Goal: Task Accomplishment & Management: Manage account settings

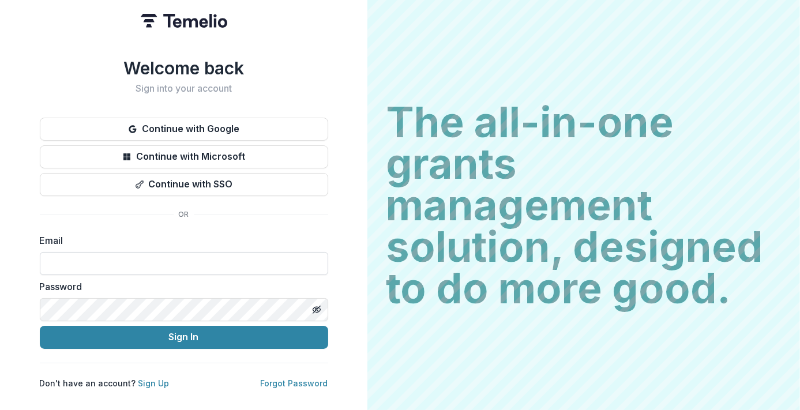
click at [163, 268] on input at bounding box center [184, 263] width 288 height 23
type input "**********"
click at [317, 310] on icon "Toggle password visibility" at bounding box center [317, 310] width 1 height 1
click at [40, 326] on button "Sign In" at bounding box center [184, 337] width 288 height 23
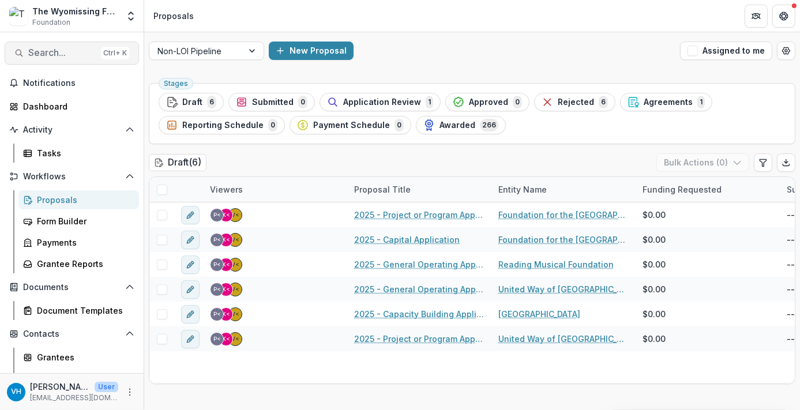
click at [62, 51] on span "Search..." at bounding box center [62, 52] width 68 height 11
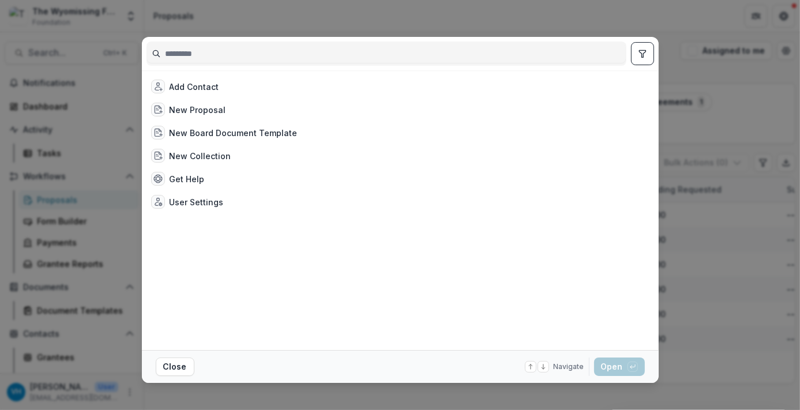
type input "*"
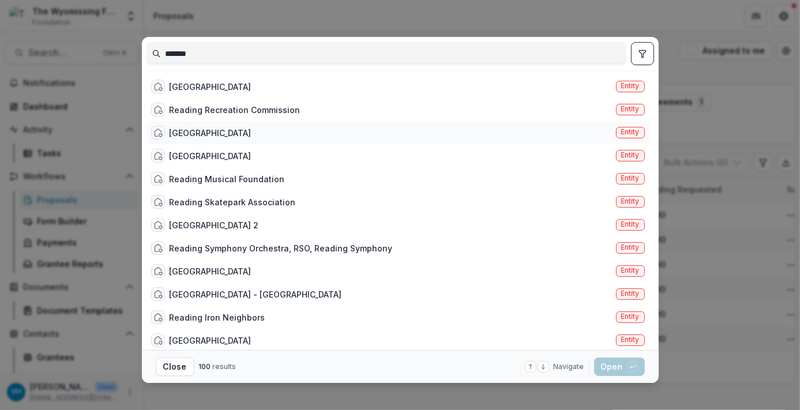
type input "*******"
click at [275, 143] on div "Reading Science Center Entity" at bounding box center [398, 132] width 503 height 23
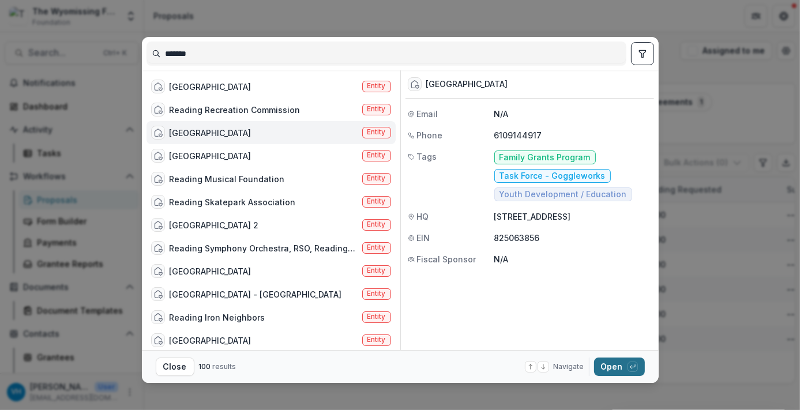
click at [608, 364] on button "Open with enter key" at bounding box center [619, 367] width 51 height 18
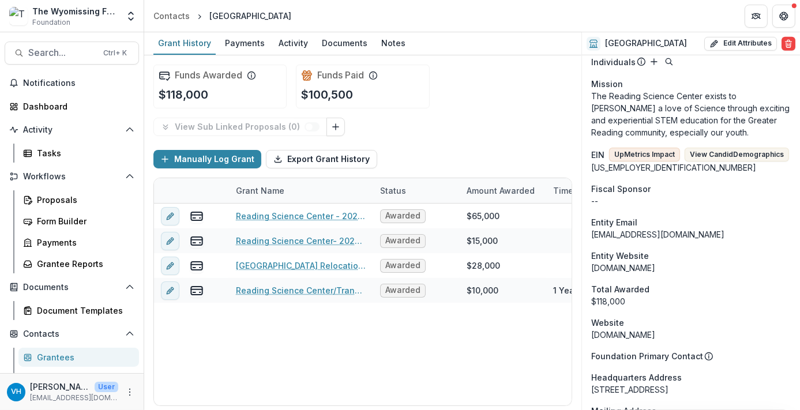
scroll to position [635, 0]
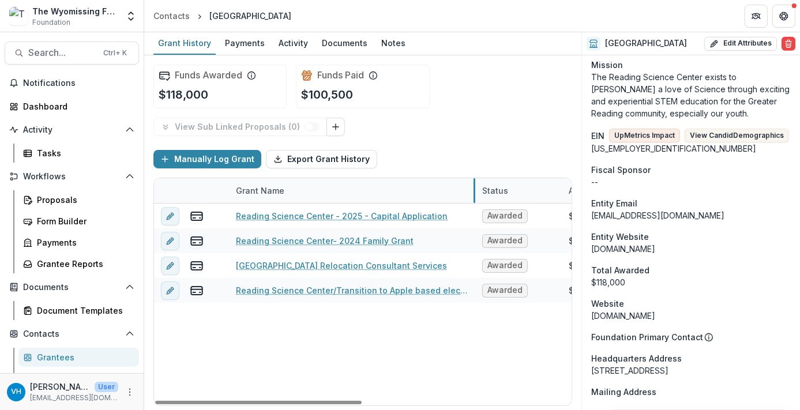
drag, startPoint x: 372, startPoint y: 192, endPoint x: 474, endPoint y: 197, distance: 102.3
click at [77, 48] on span "Search..." at bounding box center [62, 52] width 68 height 11
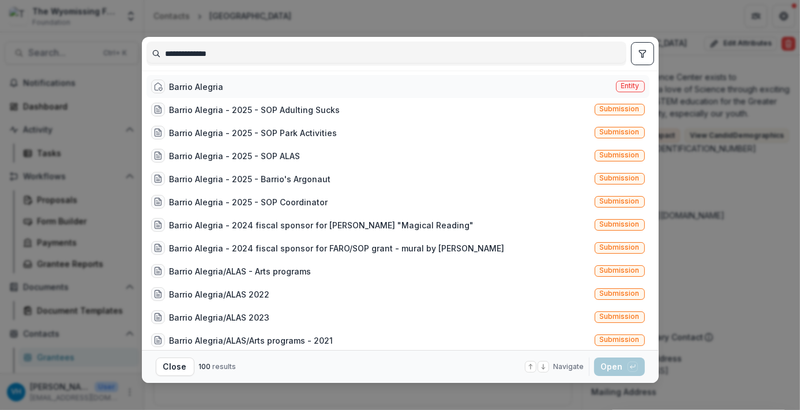
type input "**********"
drag, startPoint x: 231, startPoint y: 89, endPoint x: 252, endPoint y: 89, distance: 20.8
click at [231, 89] on div "Barrio Alegria Entity" at bounding box center [398, 86] width 503 height 23
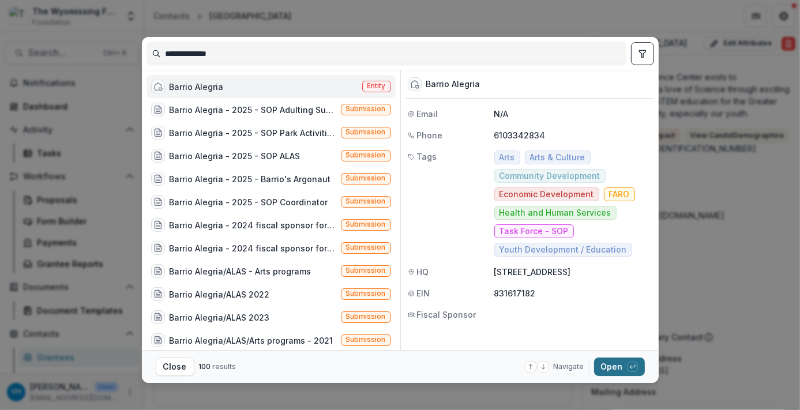
click at [612, 366] on button "Open with enter key" at bounding box center [619, 367] width 51 height 18
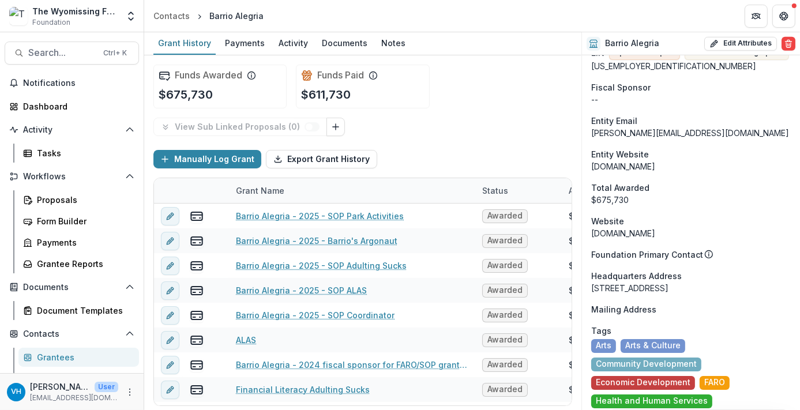
scroll to position [813, 0]
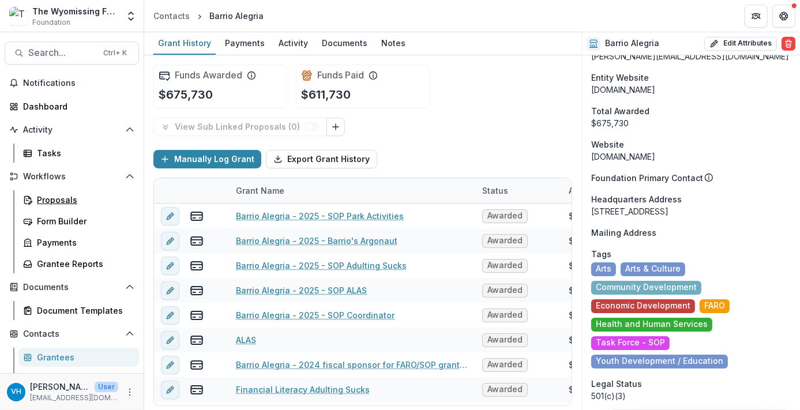
click at [73, 197] on div "Proposals" at bounding box center [83, 200] width 93 height 12
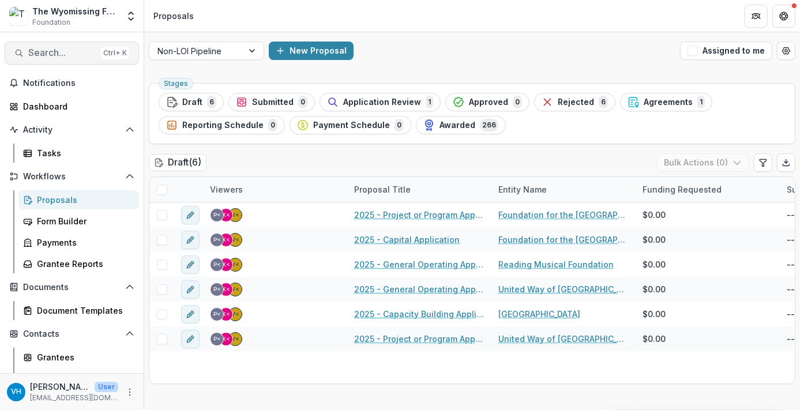
click at [66, 53] on span "Search..." at bounding box center [62, 52] width 68 height 11
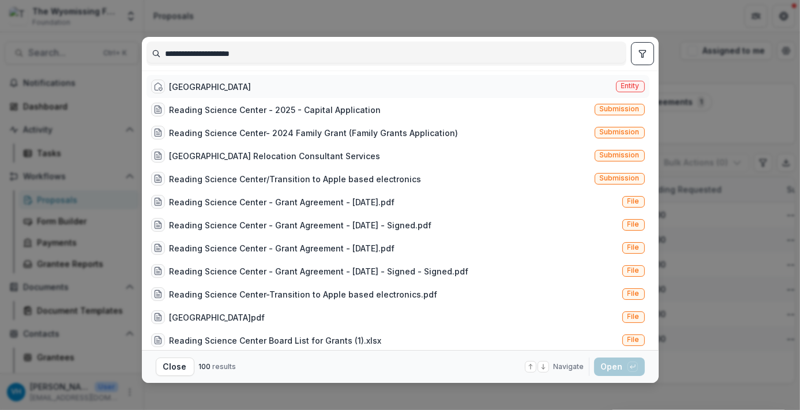
type input "**********"
click at [235, 88] on div "[GEOGRAPHIC_DATA]" at bounding box center [211, 87] width 82 height 12
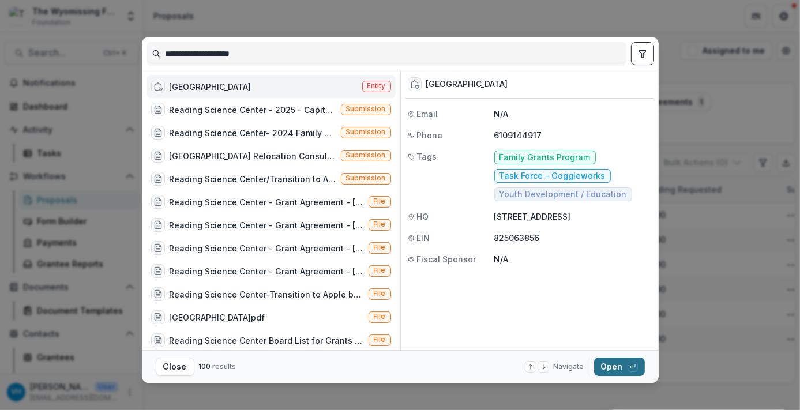
click at [598, 370] on button "Open with enter key" at bounding box center [619, 367] width 51 height 18
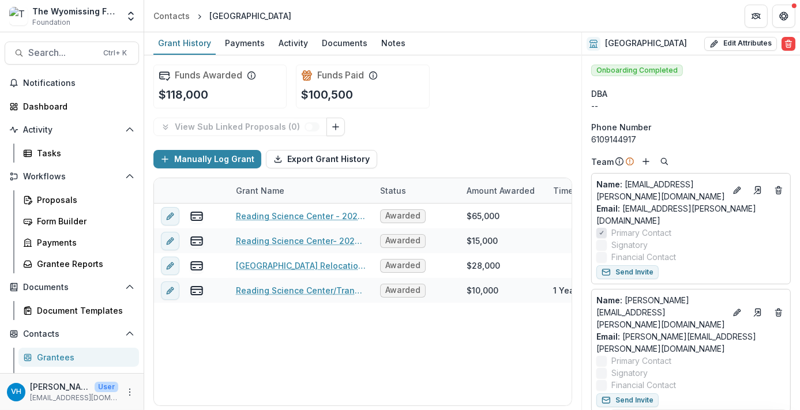
click at [374, 73] on icon at bounding box center [373, 73] width 1 height 1
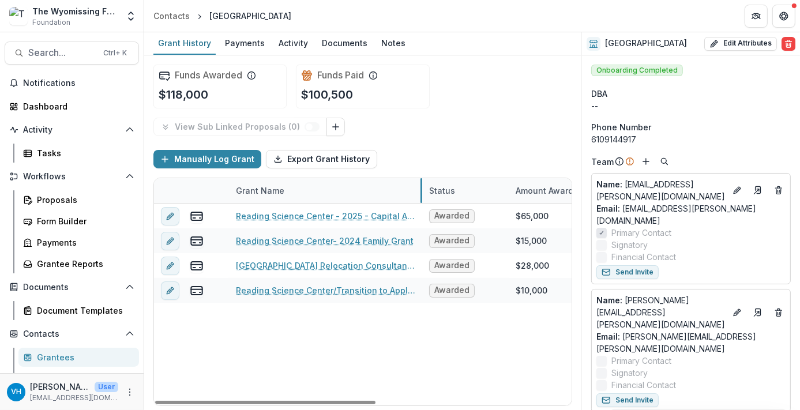
drag, startPoint x: 371, startPoint y: 193, endPoint x: 420, endPoint y: 195, distance: 49.1
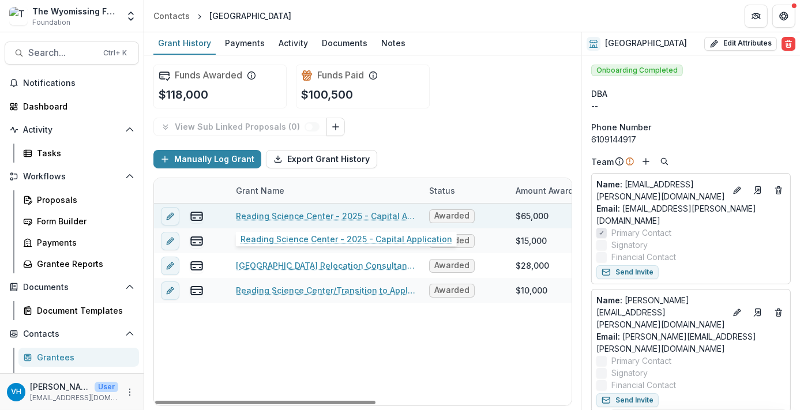
click at [327, 215] on link "Reading Science Center - 2025 - Capital Application" at bounding box center [325, 216] width 179 height 12
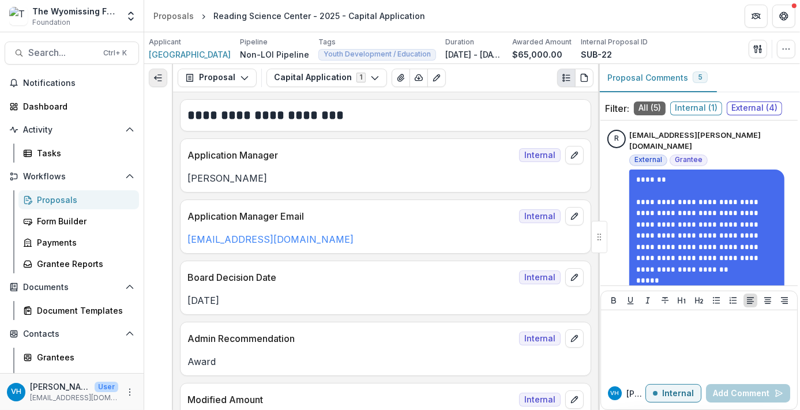
click at [155, 77] on polyline "Expand left" at bounding box center [156, 77] width 2 height 3
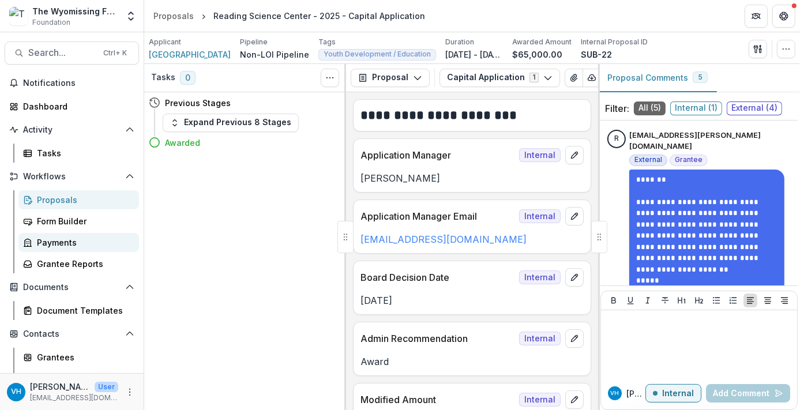
click at [68, 237] on div "Payments" at bounding box center [83, 243] width 93 height 12
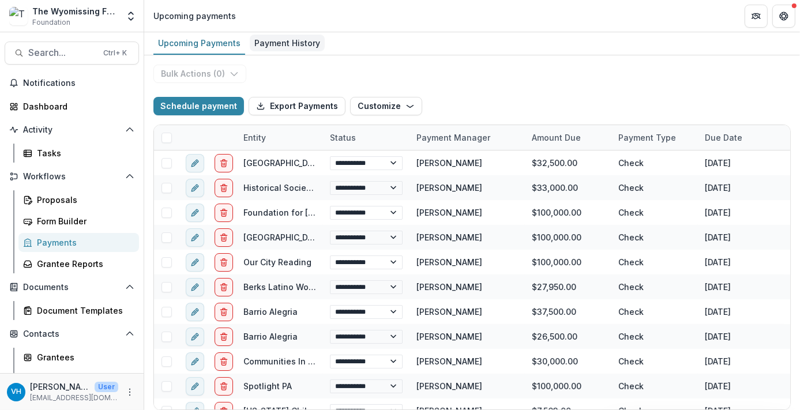
click at [284, 46] on div "Payment History" at bounding box center [287, 43] width 75 height 17
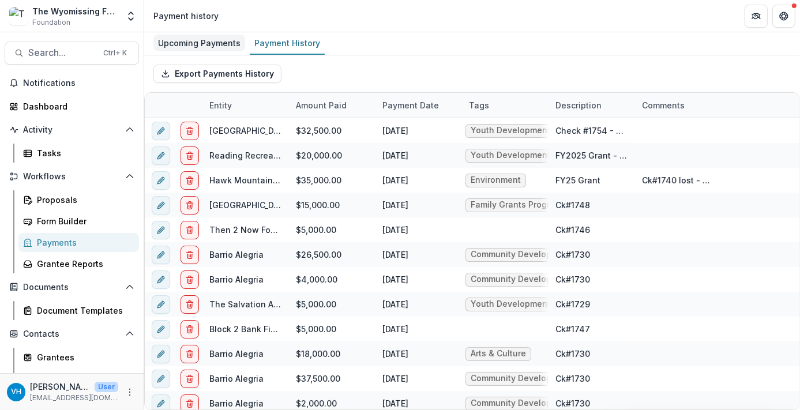
click at [199, 43] on div "Upcoming Payments" at bounding box center [199, 43] width 92 height 17
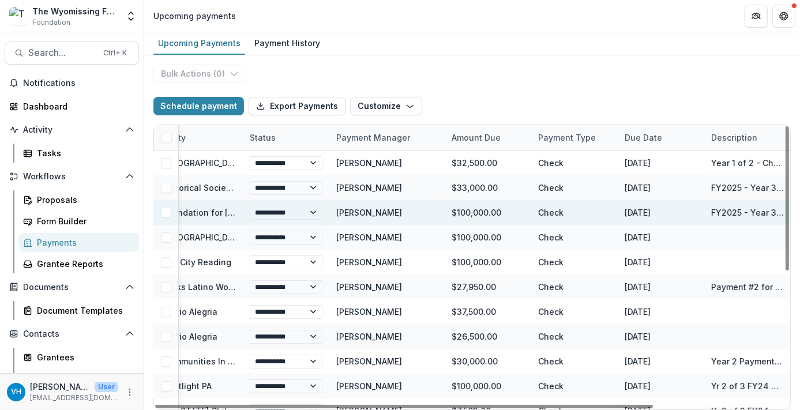
scroll to position [0, 55]
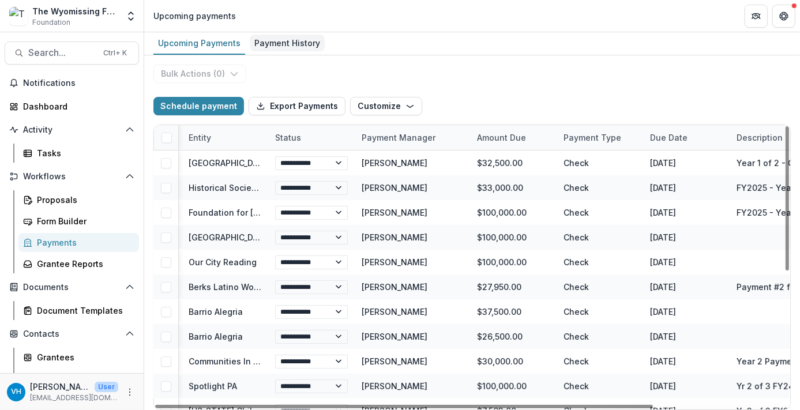
click at [268, 38] on div "Payment History" at bounding box center [287, 43] width 75 height 17
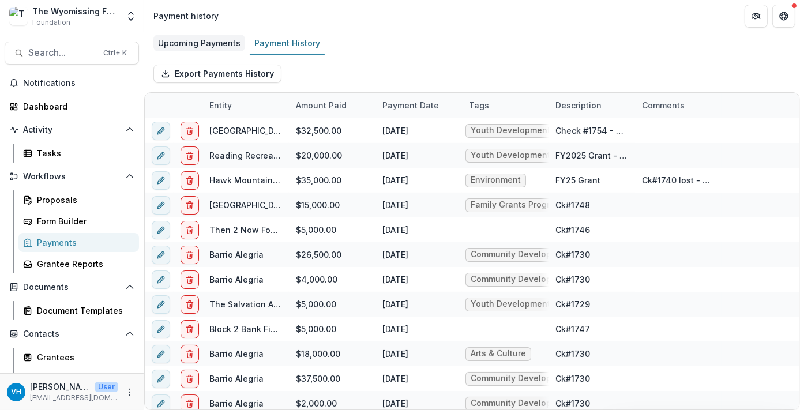
click at [213, 41] on div "Upcoming Payments" at bounding box center [199, 43] width 92 height 17
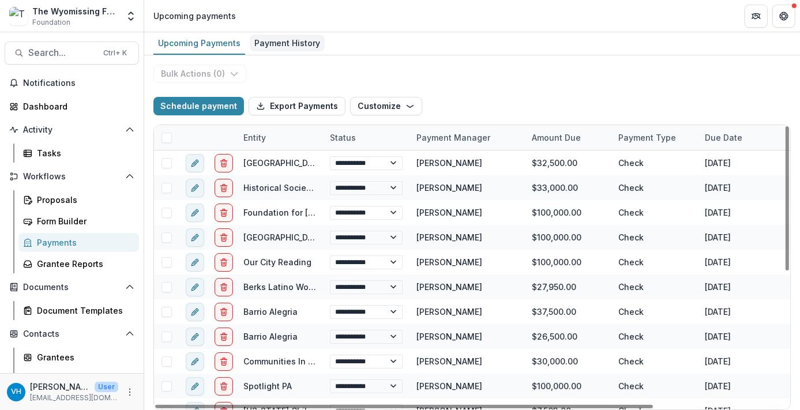
click at [267, 41] on div "Payment History" at bounding box center [287, 43] width 75 height 17
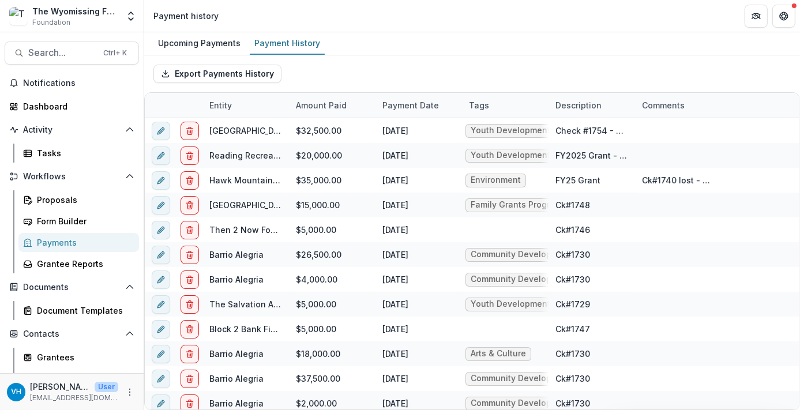
click at [40, 243] on div "Payments" at bounding box center [83, 243] width 93 height 12
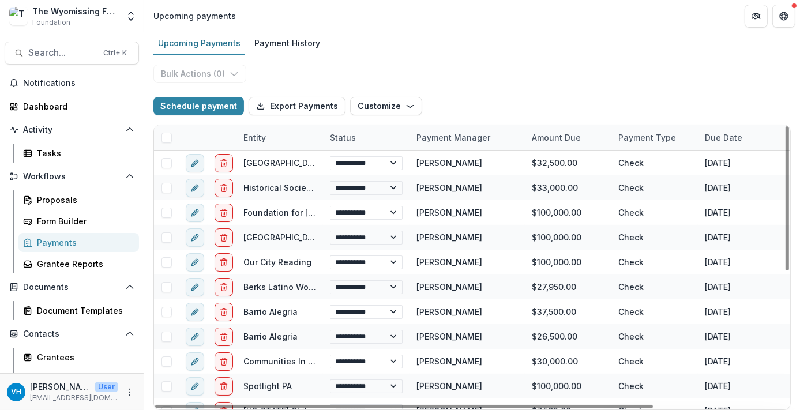
click at [166, 161] on span at bounding box center [167, 163] width 10 height 10
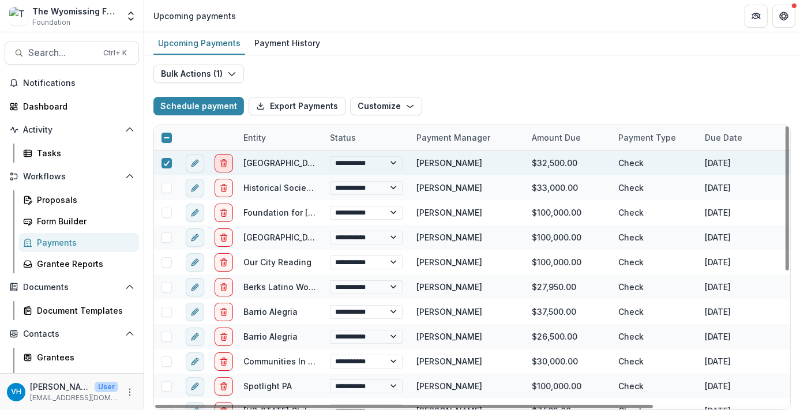
click at [220, 160] on icon "delete" at bounding box center [223, 163] width 9 height 9
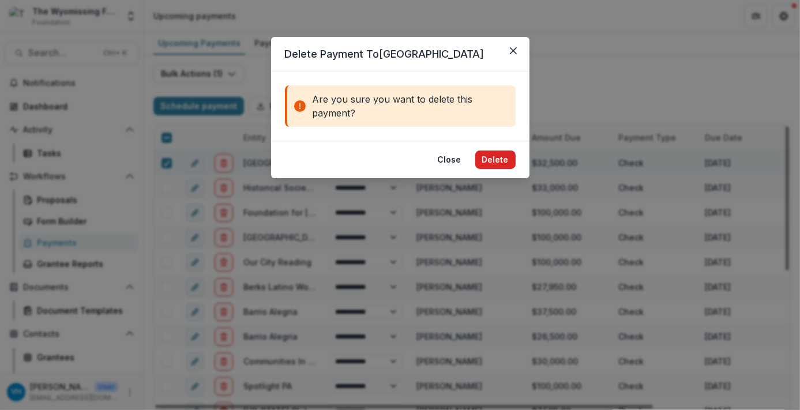
click at [503, 156] on button "Delete" at bounding box center [495, 160] width 40 height 18
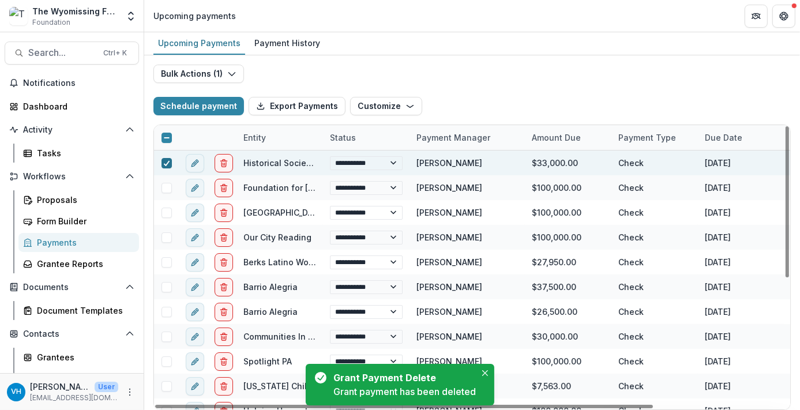
click at [166, 165] on icon at bounding box center [166, 163] width 7 height 6
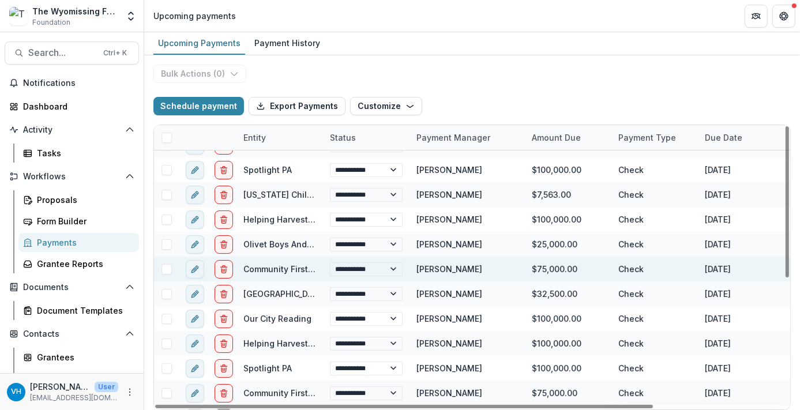
scroll to position [230, 0]
